Goal: Task Accomplishment & Management: Complete application form

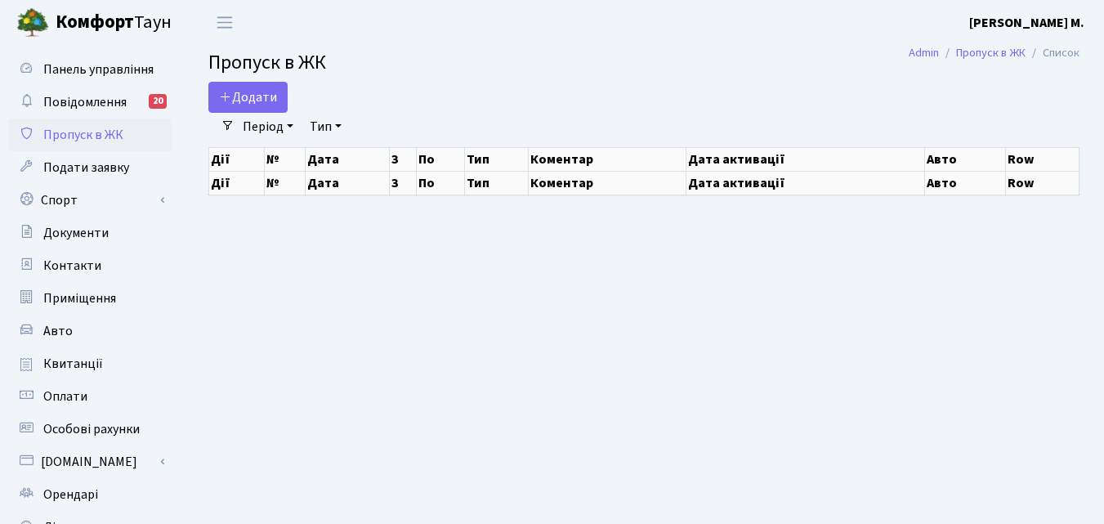
select select "25"
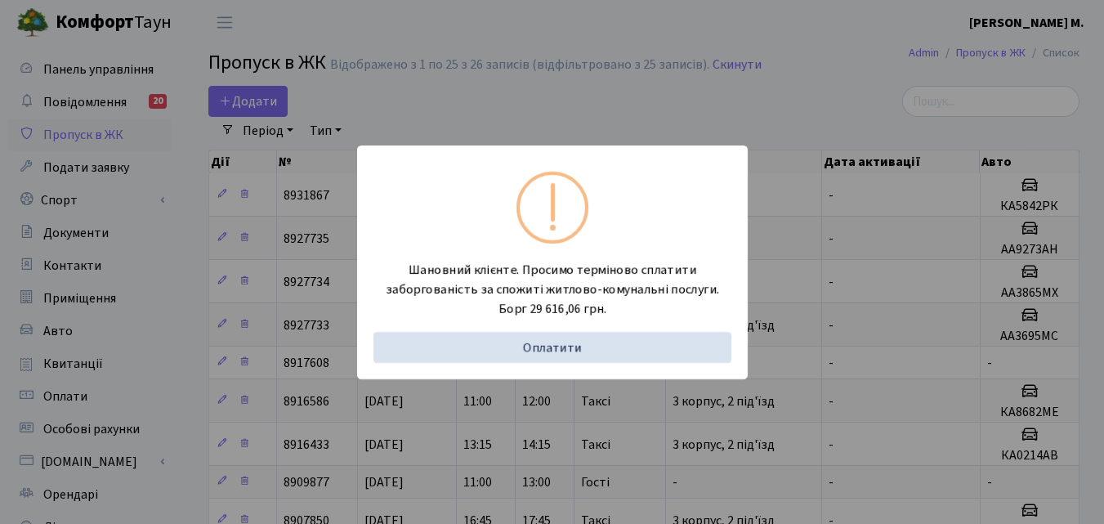
click at [162, 343] on div "Шановний клієнте. Просимо терміново сплатити заборгованість за спожиті житлово-…" at bounding box center [552, 262] width 1104 height 524
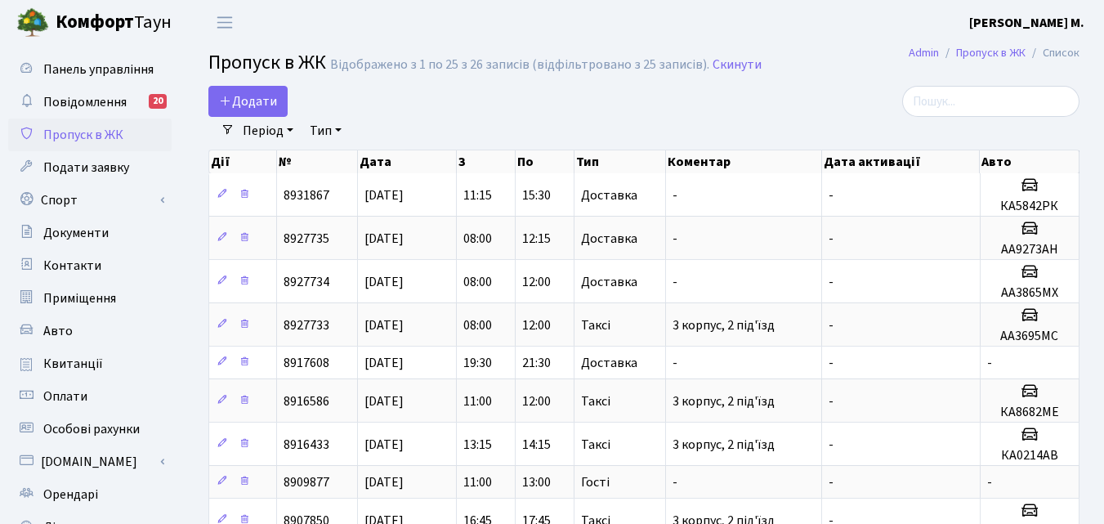
click at [401, 113] on div "Додати" at bounding box center [494, 101] width 573 height 31
click at [235, 110] on span "Додати" at bounding box center [248, 101] width 58 height 18
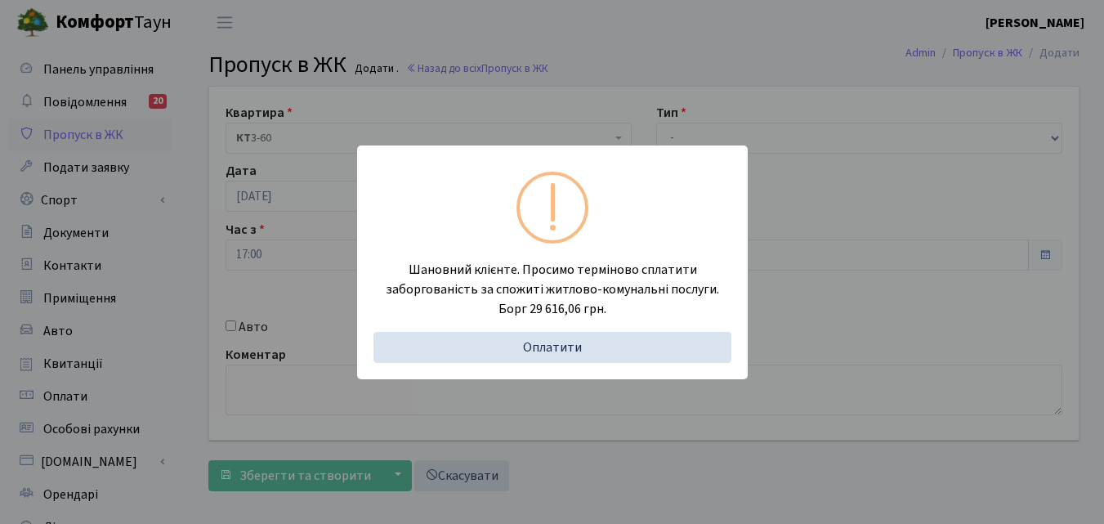
click at [195, 293] on div "Шановний клієнте. Просимо терміново сплатити заборгованість за спожиті житлово-…" at bounding box center [552, 262] width 1104 height 524
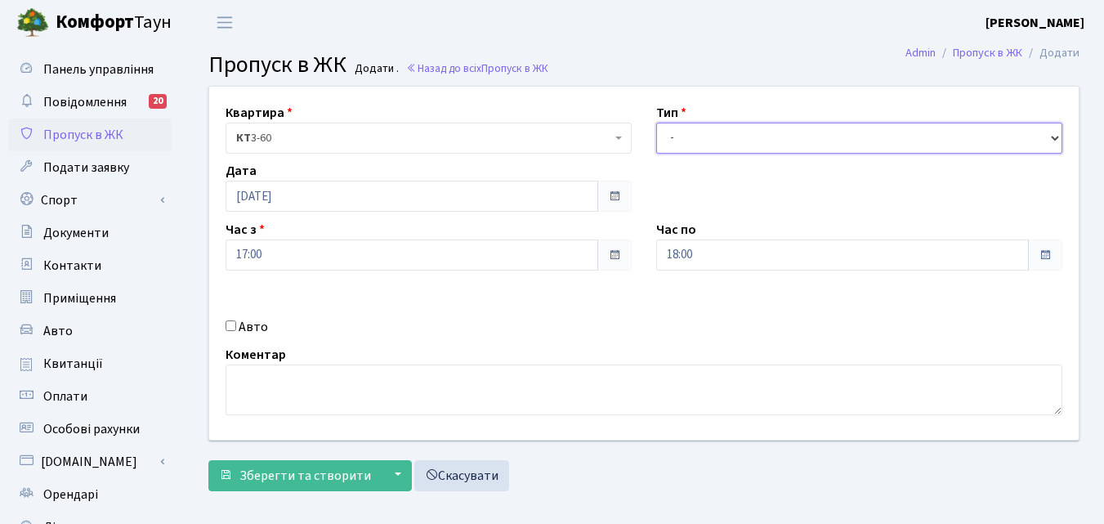
click at [759, 144] on select "- Доставка Таксі Гості Сервіс" at bounding box center [859, 138] width 406 height 31
select select "3"
click at [656, 123] on select "- Доставка Таксі Гості Сервіс" at bounding box center [859, 138] width 406 height 31
click at [701, 236] on div "Час по 18:00" at bounding box center [859, 245] width 431 height 51
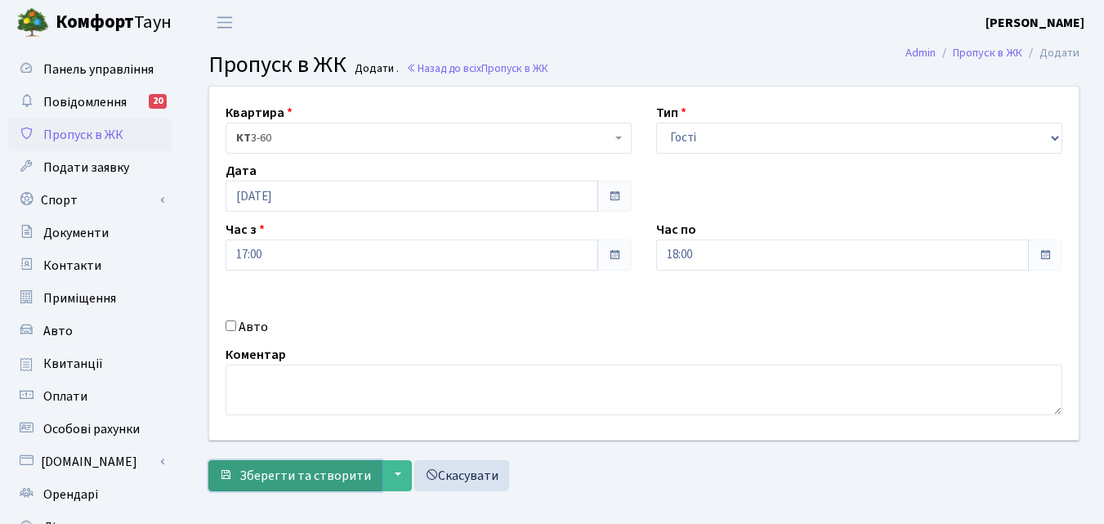
drag, startPoint x: 312, startPoint y: 468, endPoint x: 413, endPoint y: 421, distance: 111.2
click at [311, 468] on span "Зберегти та створити" at bounding box center [305, 476] width 132 height 18
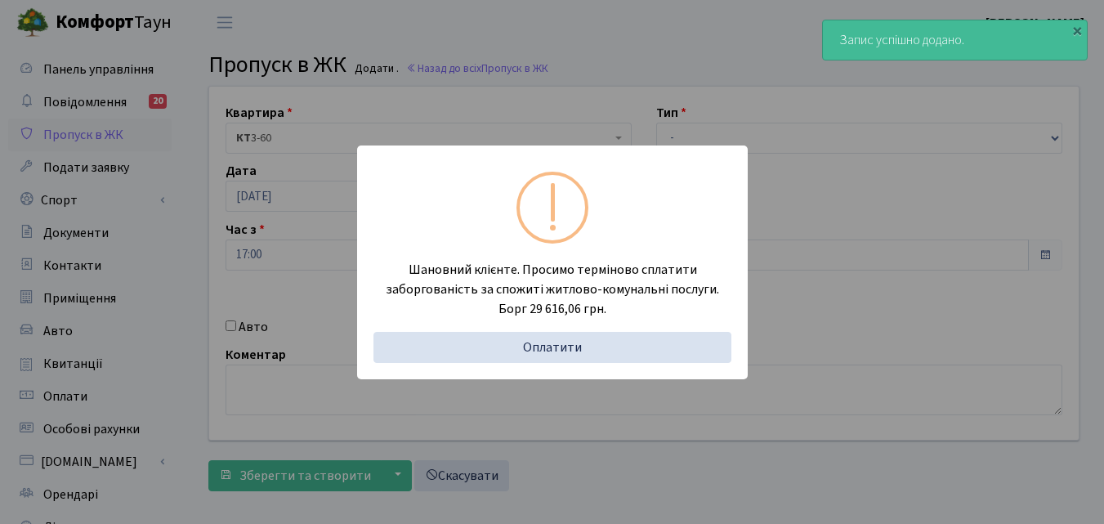
click at [185, 284] on div "Шановний клієнте. Просимо терміново сплатити заборгованість за спожиті житлово-…" at bounding box center [552, 262] width 1104 height 524
